Goal: Check status: Check status

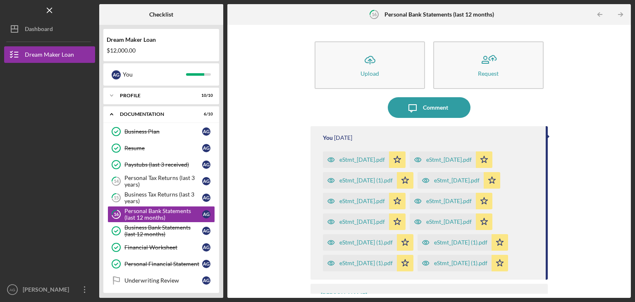
scroll to position [39, 0]
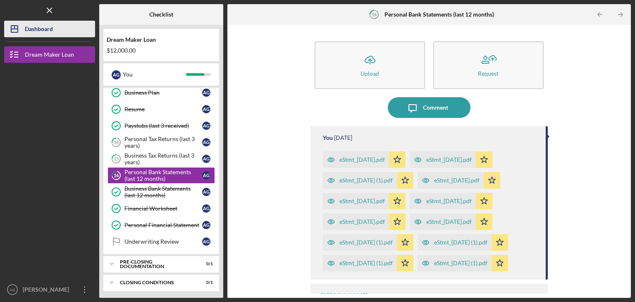
click at [25, 27] on div "Dashboard" at bounding box center [39, 30] width 28 height 19
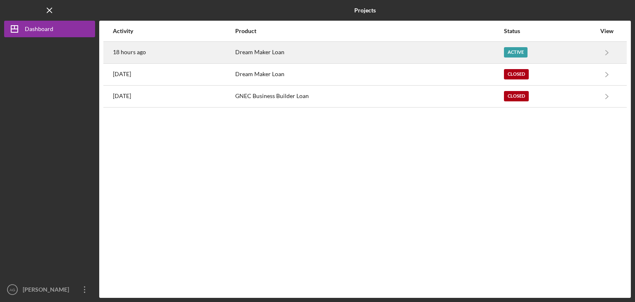
click at [307, 50] on div "Dream Maker Loan" at bounding box center [369, 52] width 268 height 21
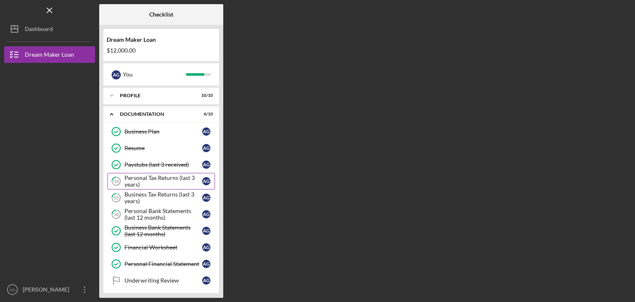
click at [169, 179] on div "Personal Tax Returns (last 3 years)" at bounding box center [164, 181] width 78 height 13
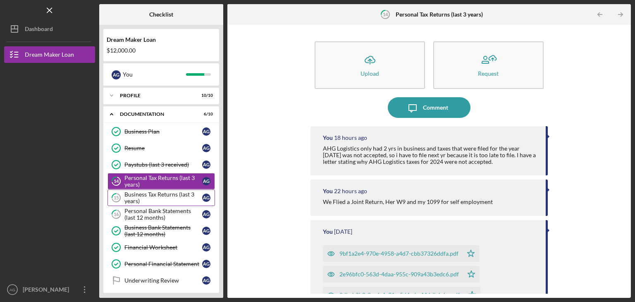
click at [145, 194] on div "Business Tax Returns (last 3 years)" at bounding box center [164, 197] width 78 height 13
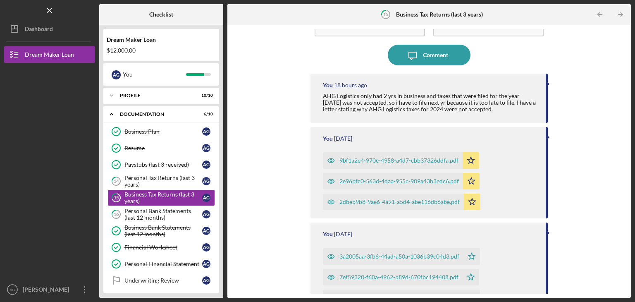
scroll to position [53, 0]
click at [146, 212] on div "Personal Bank Statements (last 12 months)" at bounding box center [164, 214] width 78 height 13
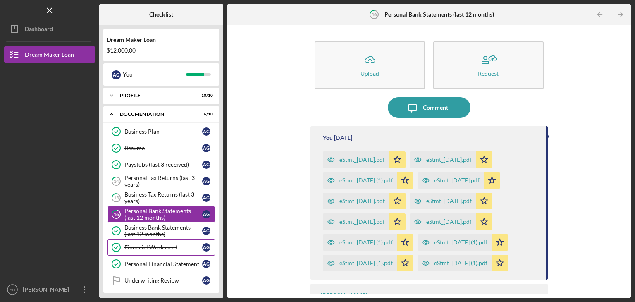
scroll to position [39, 0]
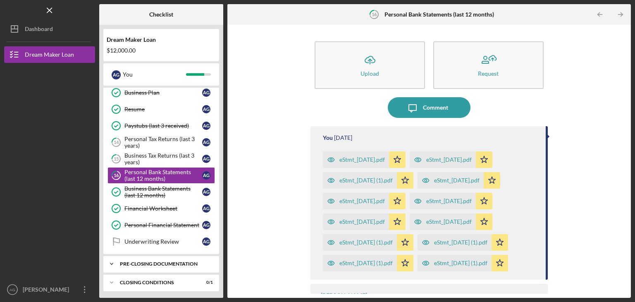
click at [147, 261] on div "Pre-Closing Documentation" at bounding box center [164, 263] width 89 height 5
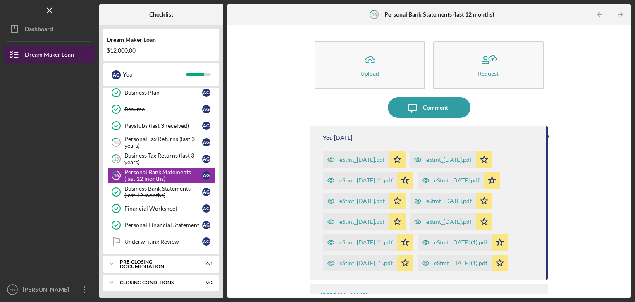
click at [63, 59] on div "Dream Maker Loan" at bounding box center [49, 55] width 49 height 19
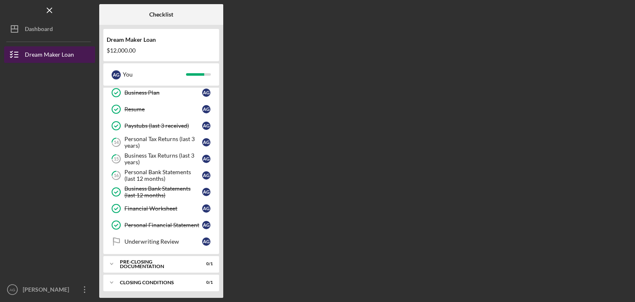
click at [74, 50] on button "Dream Maker Loan" at bounding box center [49, 54] width 91 height 17
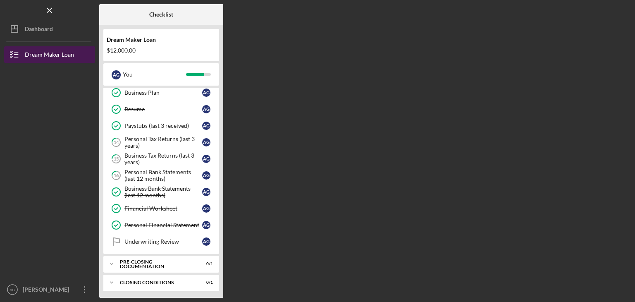
click at [74, 50] on button "Dream Maker Loan" at bounding box center [49, 54] width 91 height 17
click at [51, 53] on div "Dream Maker Loan" at bounding box center [49, 55] width 49 height 19
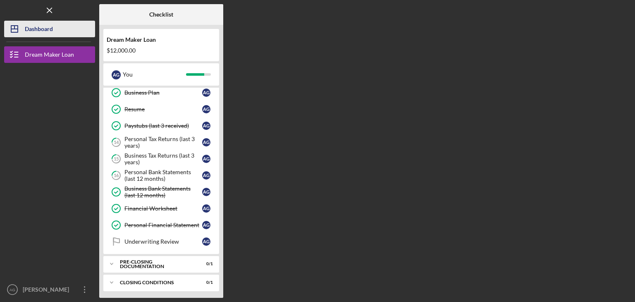
drag, startPoint x: 51, startPoint y: 53, endPoint x: 44, endPoint y: 32, distance: 22.5
click at [44, 32] on nav "Logo-Reversed Created with Sketch. Icon/Menu Close Icon/Dashboard Dashboard Dre…" at bounding box center [51, 149] width 95 height 298
click at [44, 32] on div "Dashboard" at bounding box center [39, 30] width 28 height 19
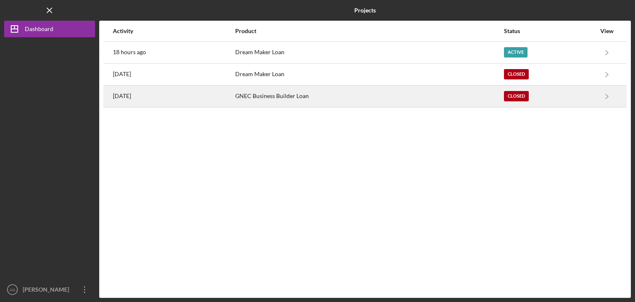
click at [278, 96] on div "GNEC Business Builder Loan" at bounding box center [369, 96] width 268 height 21
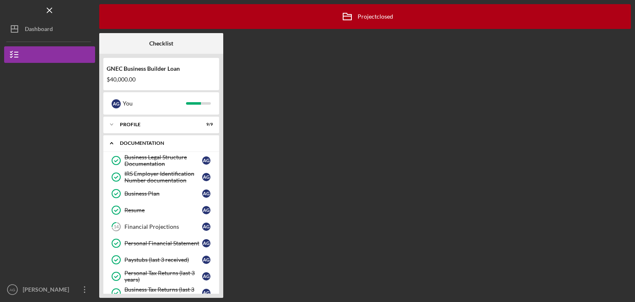
scroll to position [134, 0]
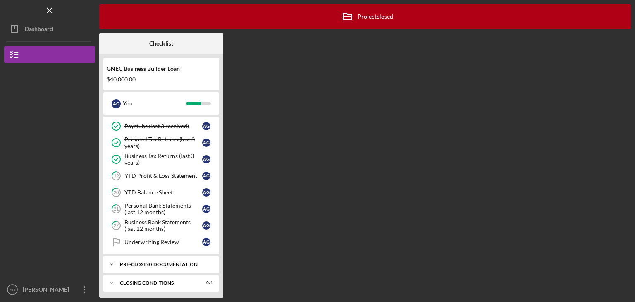
click at [159, 259] on div "Icon/Expander Pre-Closing Documentation 0 / 4" at bounding box center [161, 264] width 116 height 17
click at [175, 258] on div "Icon/Expander Pre-Closing Documentation 0 / 4" at bounding box center [161, 264] width 116 height 17
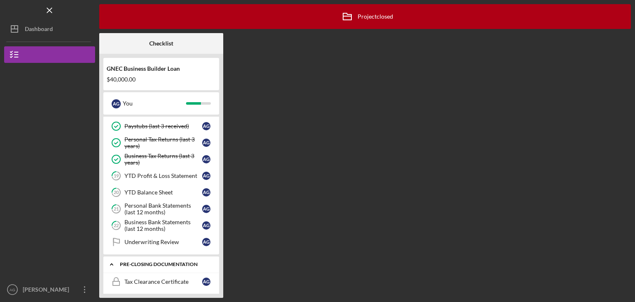
click at [175, 258] on div "Icon/Expander Pre-Closing Documentation 0 / 4" at bounding box center [161, 264] width 116 height 17
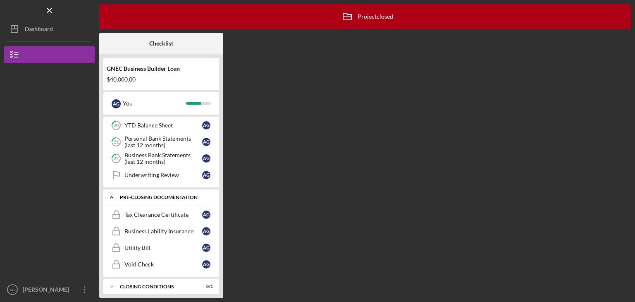
scroll to position [201, 0]
click at [155, 213] on div "Tax Clearance Certificate" at bounding box center [164, 214] width 78 height 7
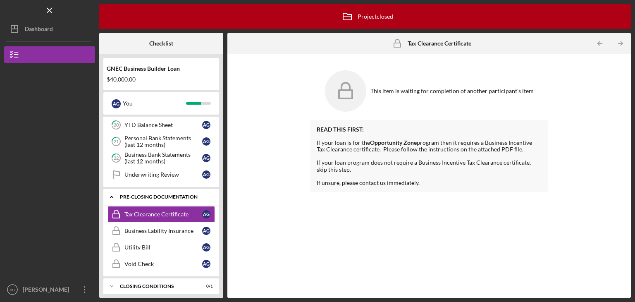
click at [144, 197] on div "Icon/Expander Pre-Closing Documentation 0 / 4" at bounding box center [161, 197] width 116 height 17
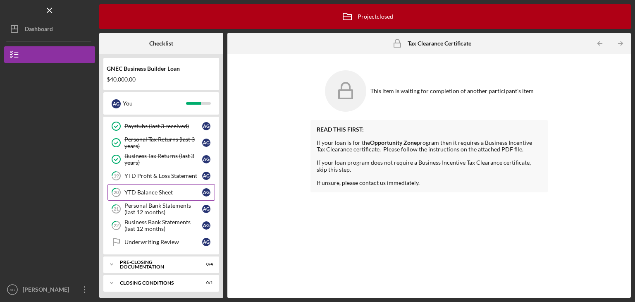
click at [154, 191] on div "YTD Balance Sheet" at bounding box center [164, 192] width 78 height 7
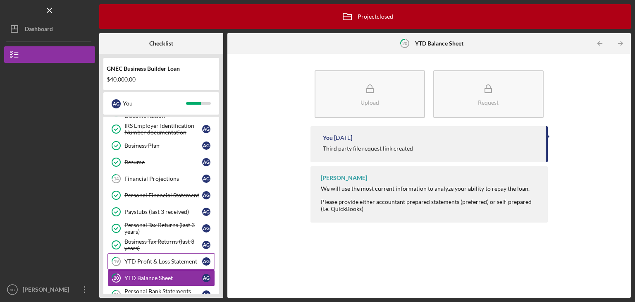
scroll to position [48, 0]
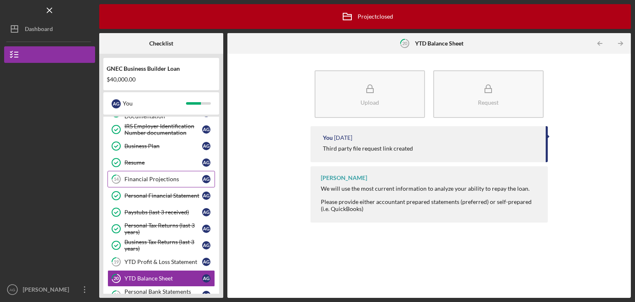
click at [151, 180] on div "Financial Projections" at bounding box center [164, 179] width 78 height 7
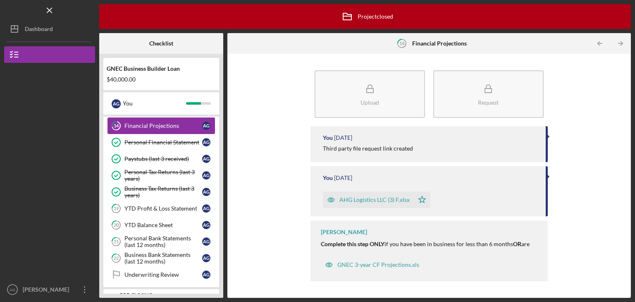
scroll to position [134, 0]
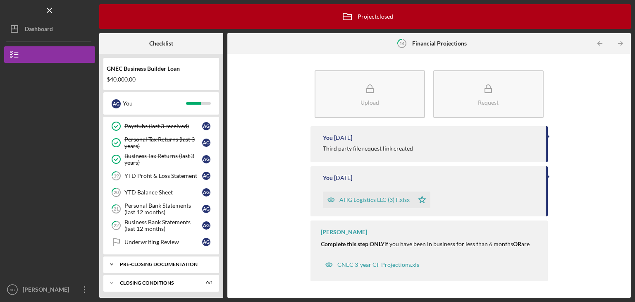
click at [136, 262] on div "Pre-Closing Documentation" at bounding box center [164, 264] width 89 height 5
click at [372, 264] on div "GNEC 3-year CF Projections.xls" at bounding box center [379, 264] width 82 height 7
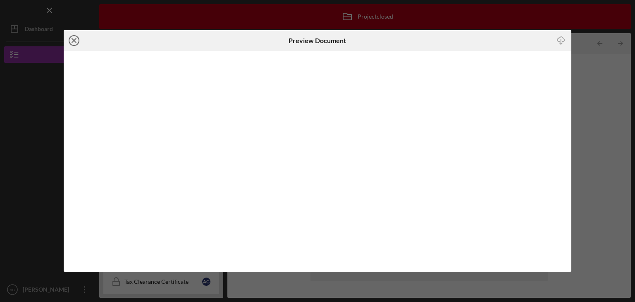
click at [73, 40] on line at bounding box center [74, 40] width 4 height 4
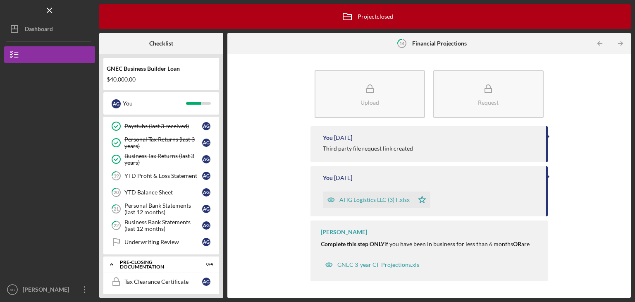
click at [362, 199] on div "AHG Logistics LLC (3) F.xlsx" at bounding box center [375, 200] width 70 height 7
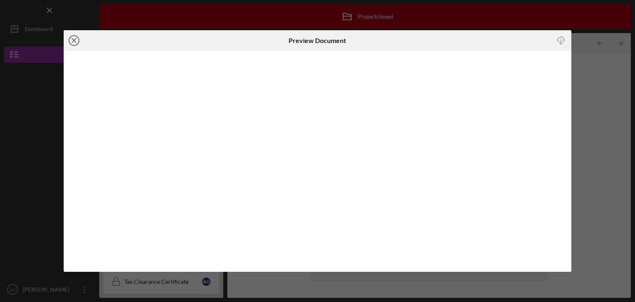
click at [73, 42] on icon "Icon/Close" at bounding box center [74, 40] width 21 height 21
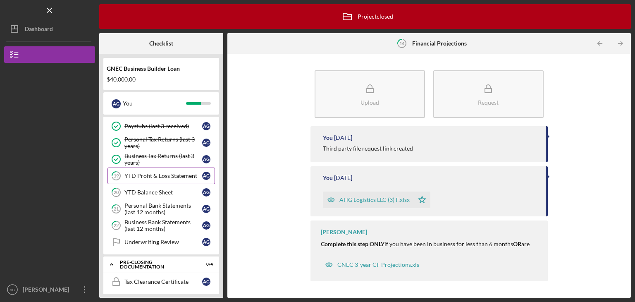
click at [155, 177] on div "YTD Profit & Loss Statement" at bounding box center [164, 176] width 78 height 7
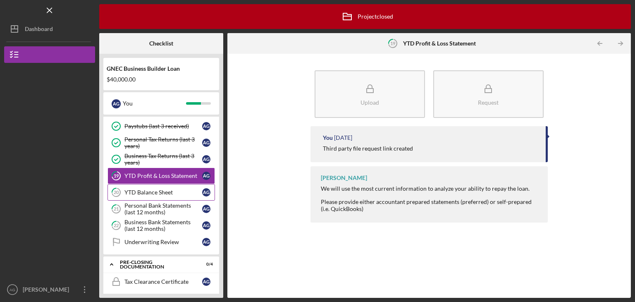
click at [149, 193] on div "YTD Balance Sheet" at bounding box center [164, 192] width 78 height 7
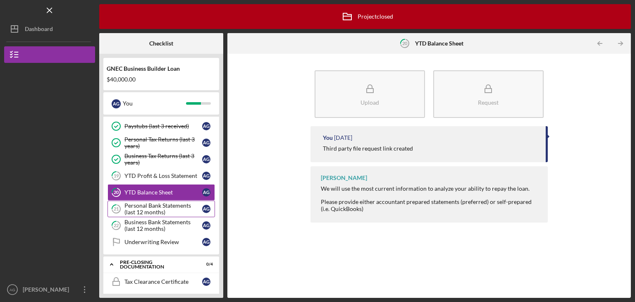
click at [149, 204] on div "Personal Bank Statements (last 12 months)" at bounding box center [164, 208] width 78 height 13
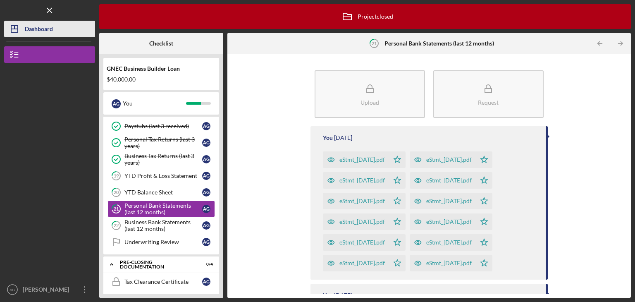
click at [58, 27] on button "Icon/Dashboard Dashboard" at bounding box center [49, 29] width 91 height 17
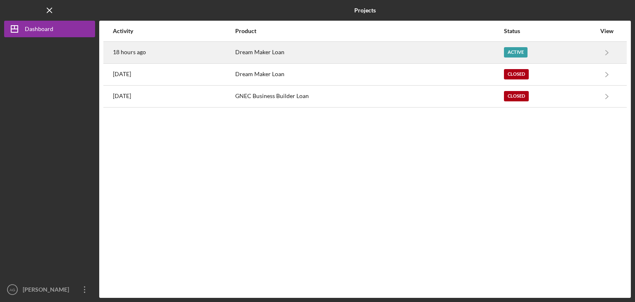
click at [325, 58] on div "Dream Maker Loan" at bounding box center [369, 52] width 268 height 21
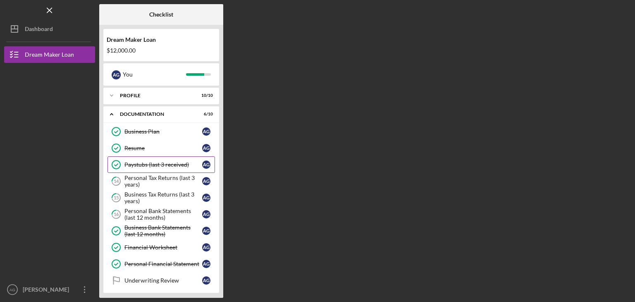
scroll to position [39, 0]
